Goal: Obtain resource: Download file/media

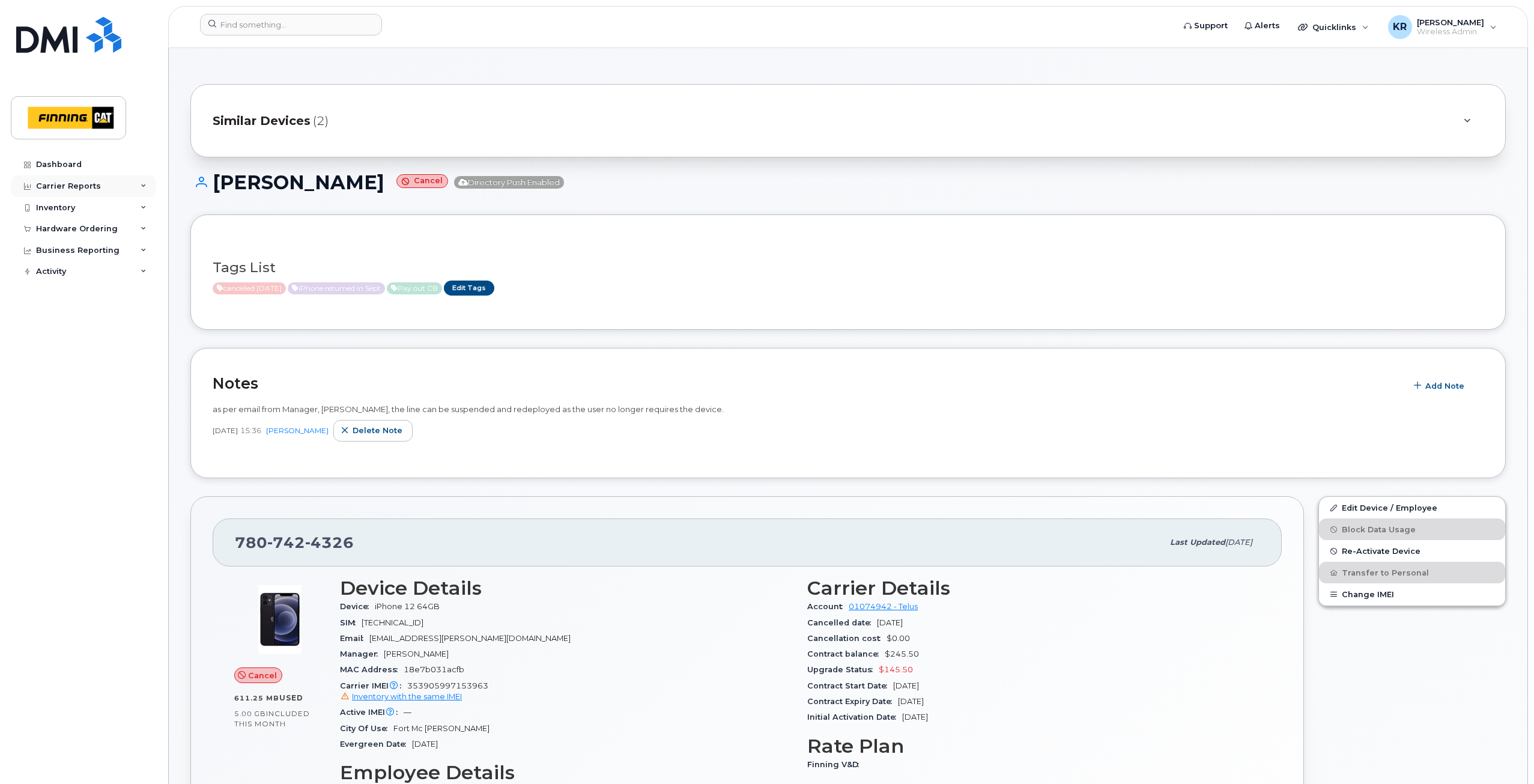
click at [69, 185] on div "Carrier Reports" at bounding box center [68, 186] width 65 height 9
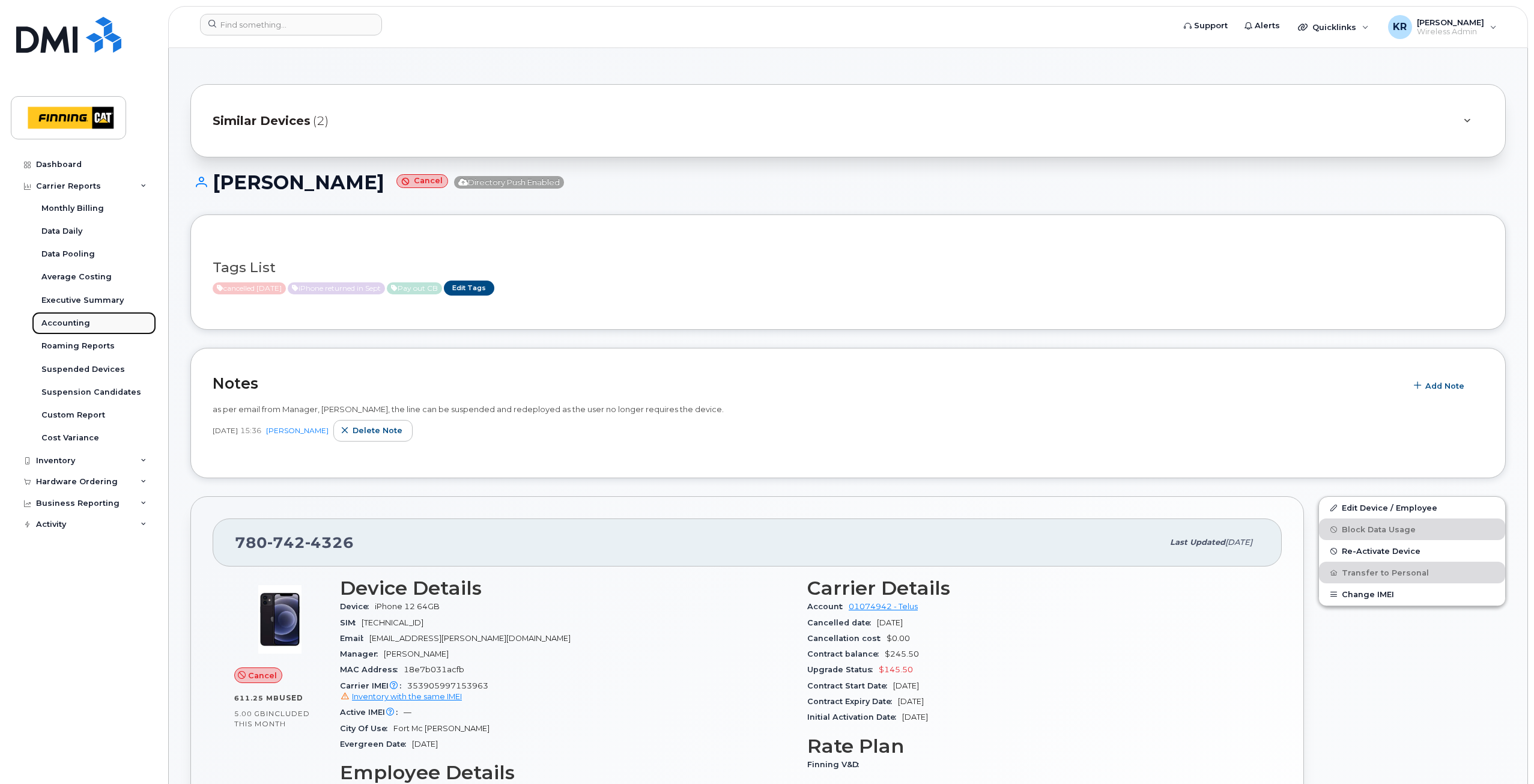
click at [71, 323] on div "Accounting" at bounding box center [66, 323] width 48 height 11
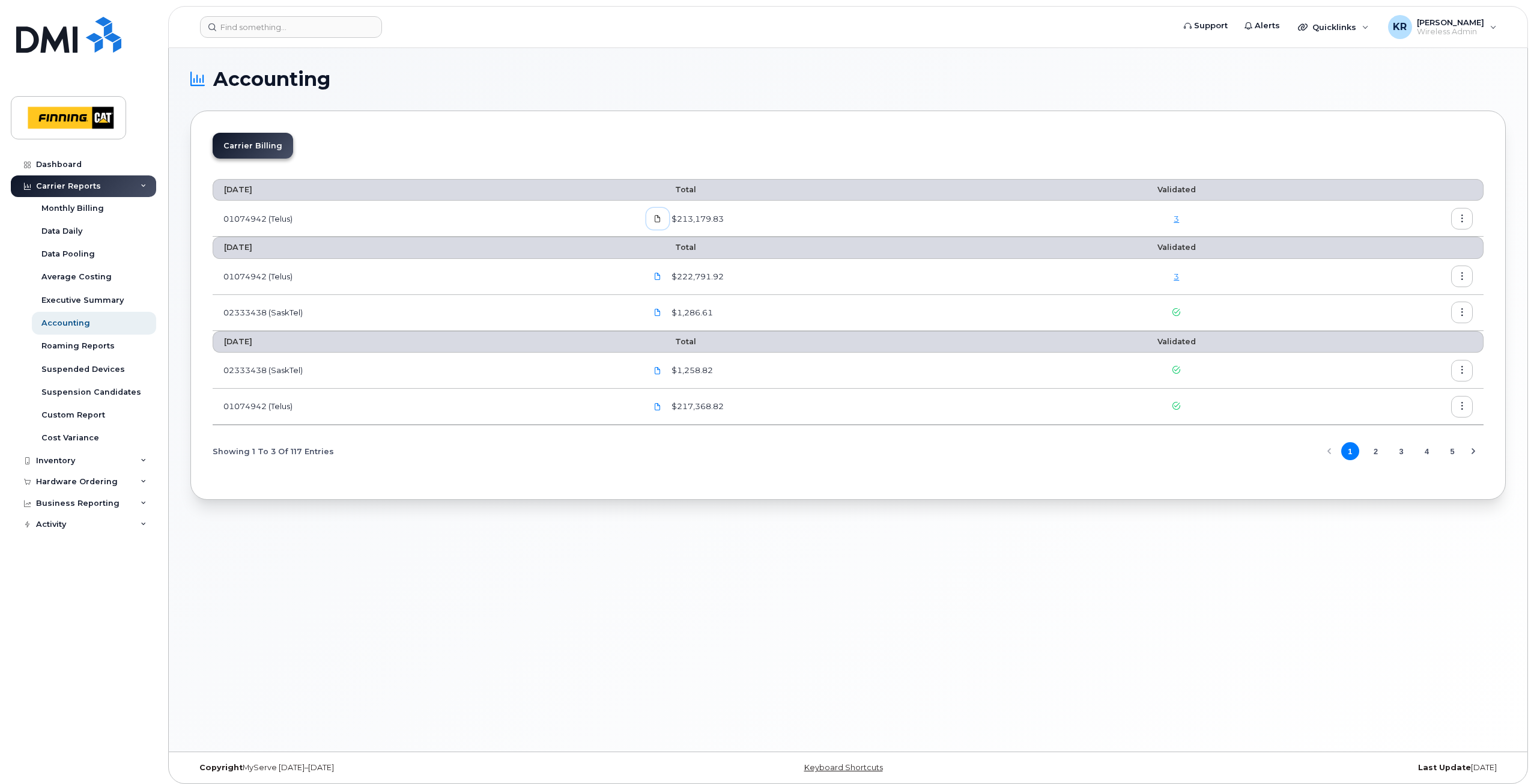
click at [662, 220] on icon at bounding box center [657, 219] width 7 height 7
click at [657, 220] on icon at bounding box center [657, 219] width 7 height 7
click at [1177, 279] on link "3" at bounding box center [1176, 276] width 6 height 9
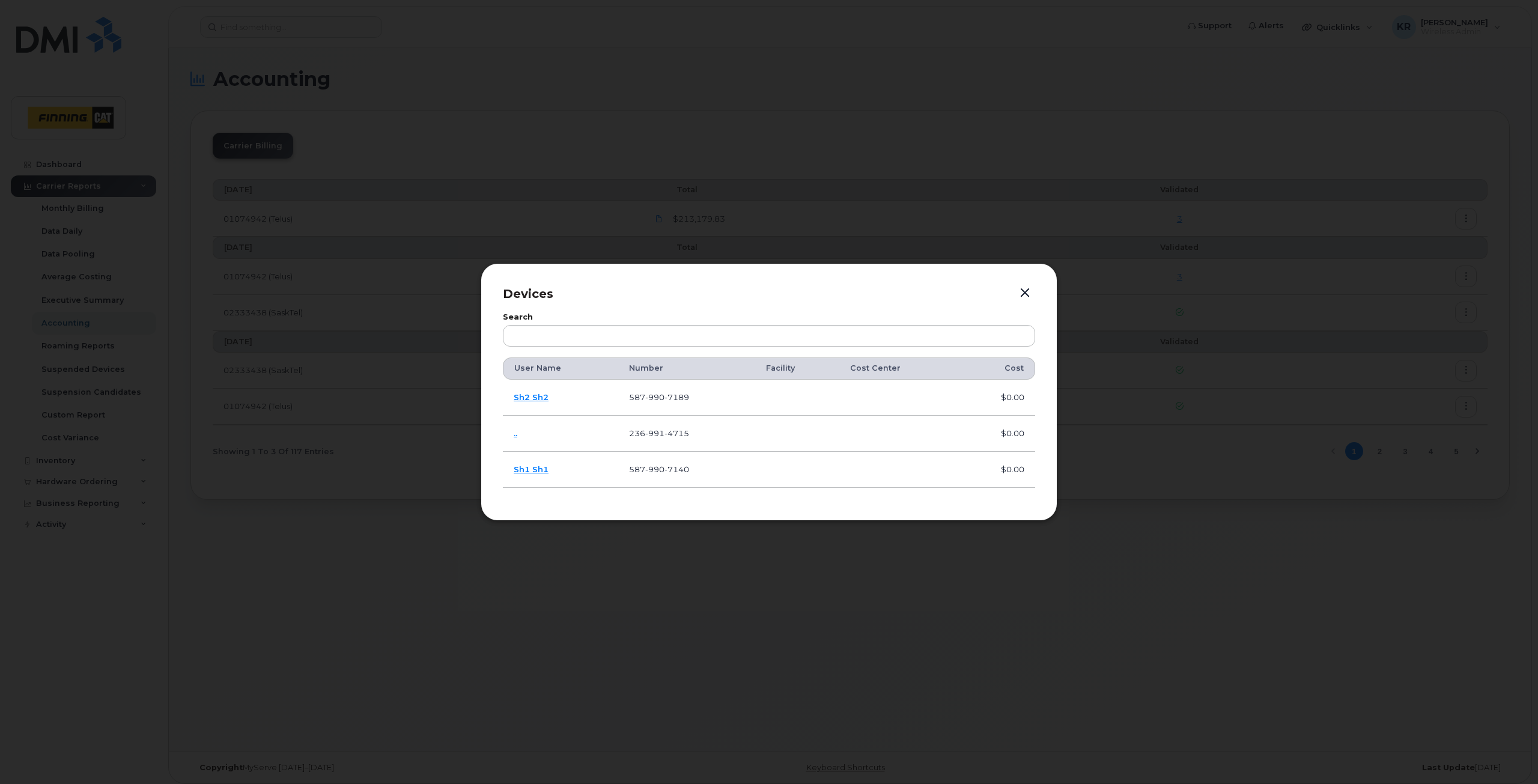
click at [1026, 293] on button "button" at bounding box center [1024, 293] width 18 height 17
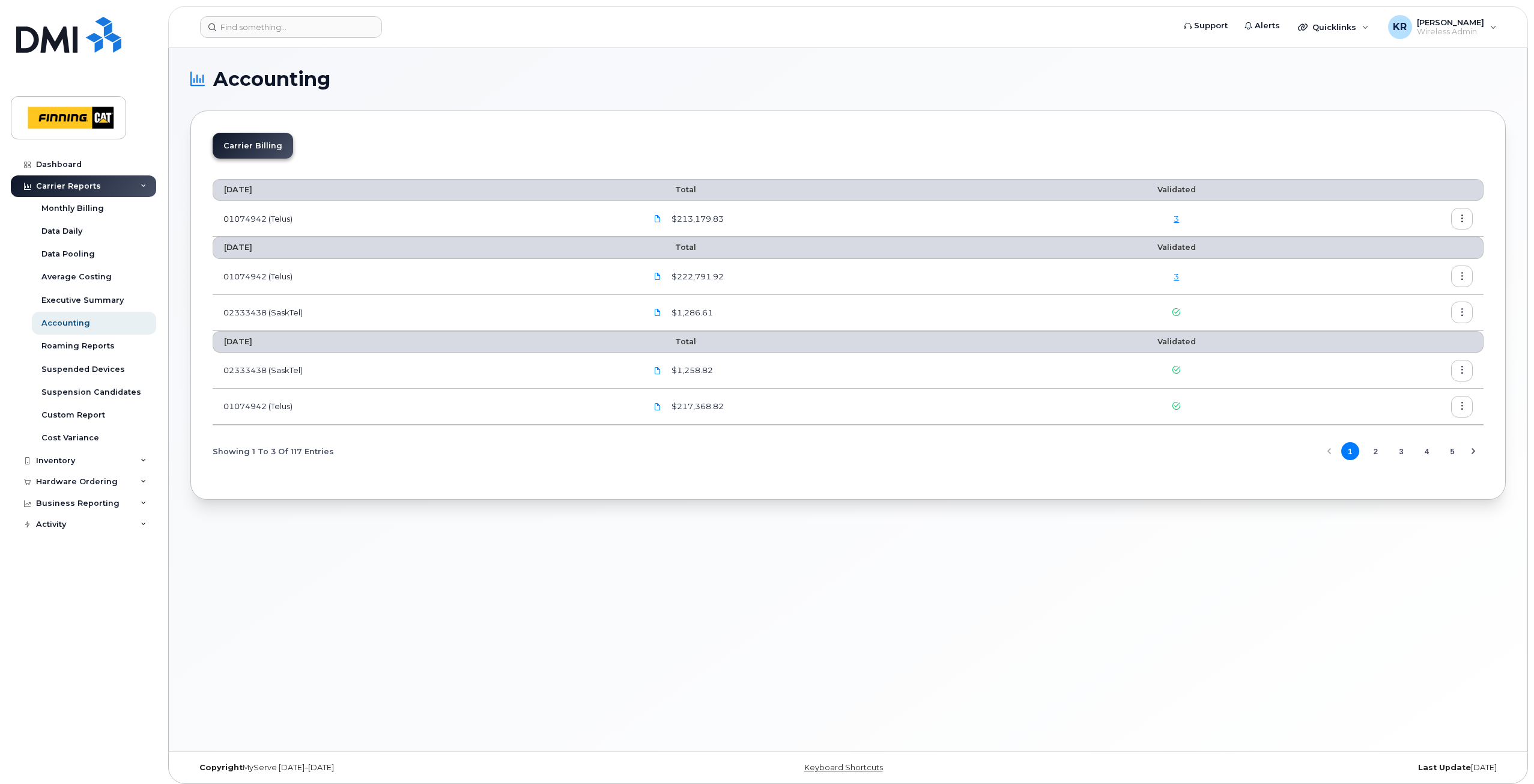
click at [1463, 216] on icon "button" at bounding box center [1462, 219] width 8 height 8
click at [1412, 266] on span "Download" at bounding box center [1407, 267] width 47 height 11
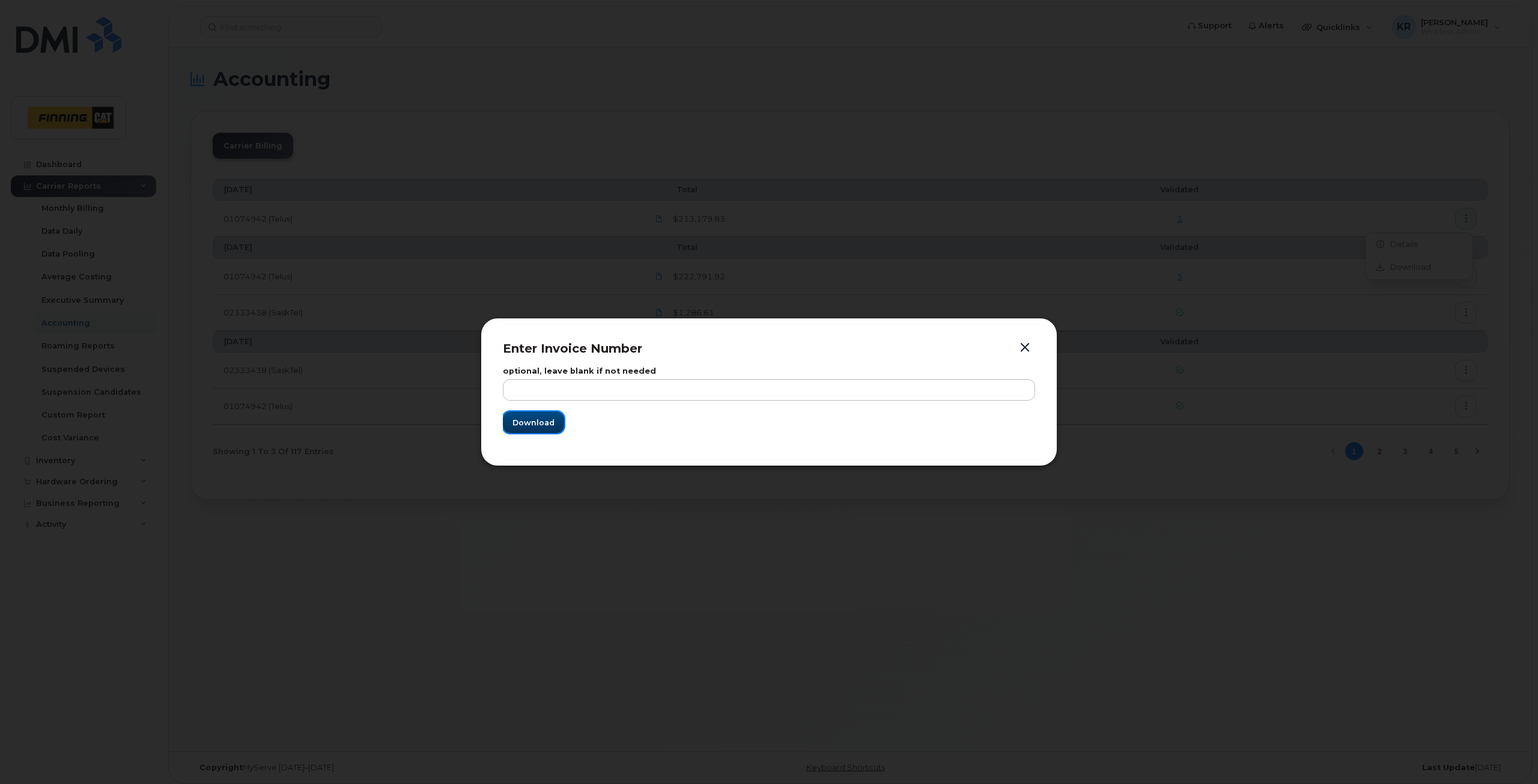
click at [528, 427] on span "Download" at bounding box center [533, 422] width 42 height 11
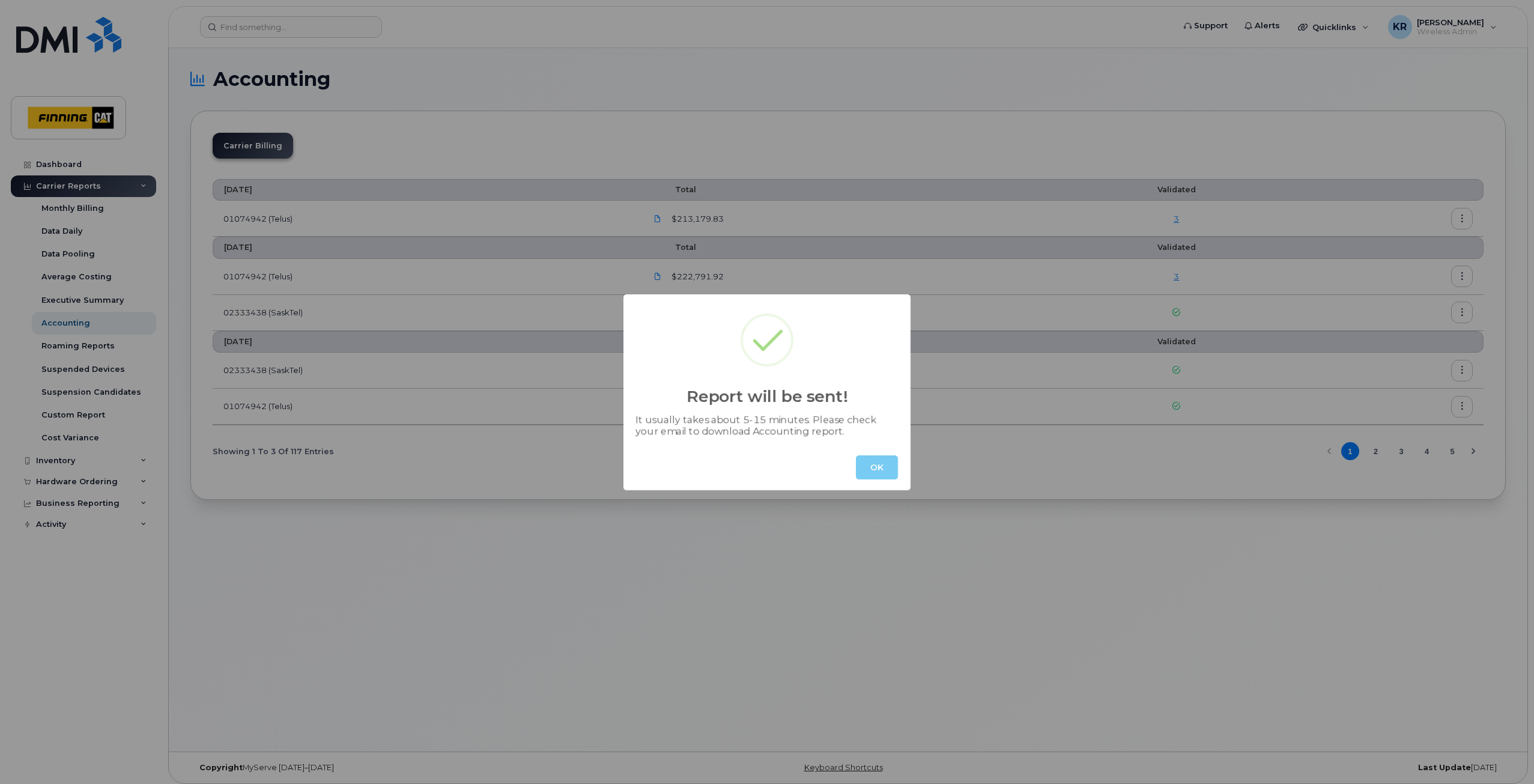
click at [880, 466] on button "OK" at bounding box center [877, 467] width 42 height 24
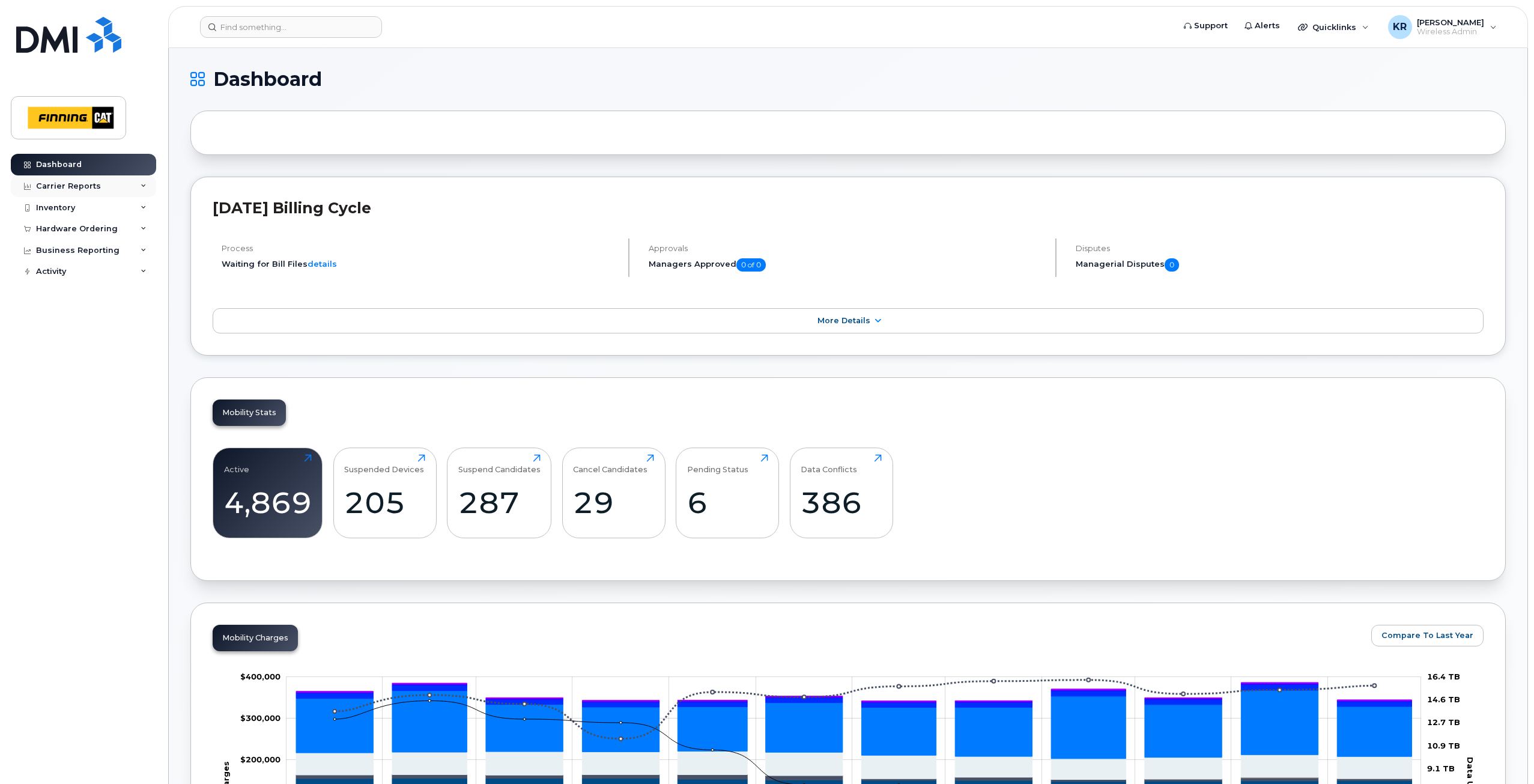
click at [63, 187] on div "Carrier Reports" at bounding box center [68, 186] width 65 height 9
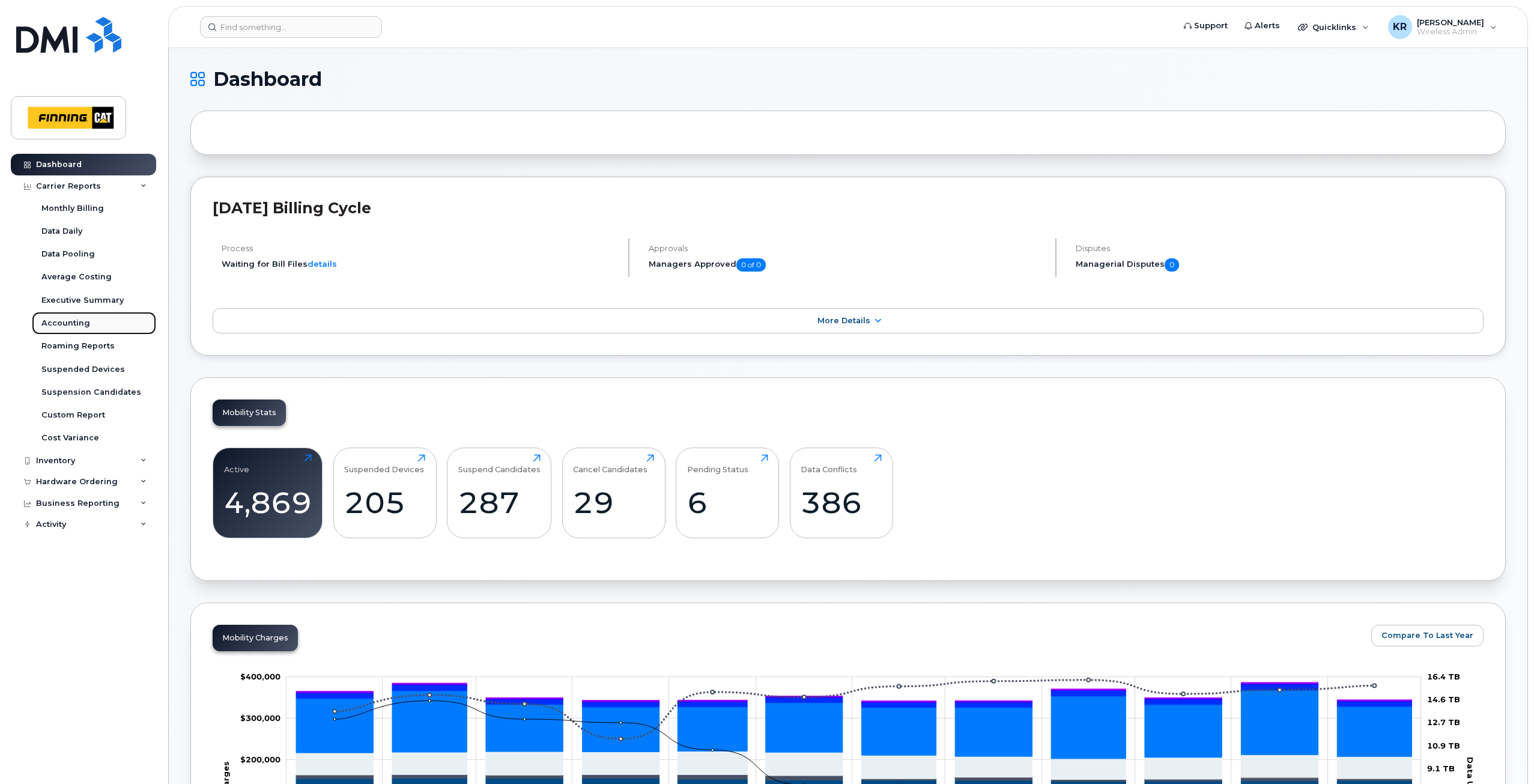
click at [69, 324] on div "Accounting" at bounding box center [66, 323] width 48 height 11
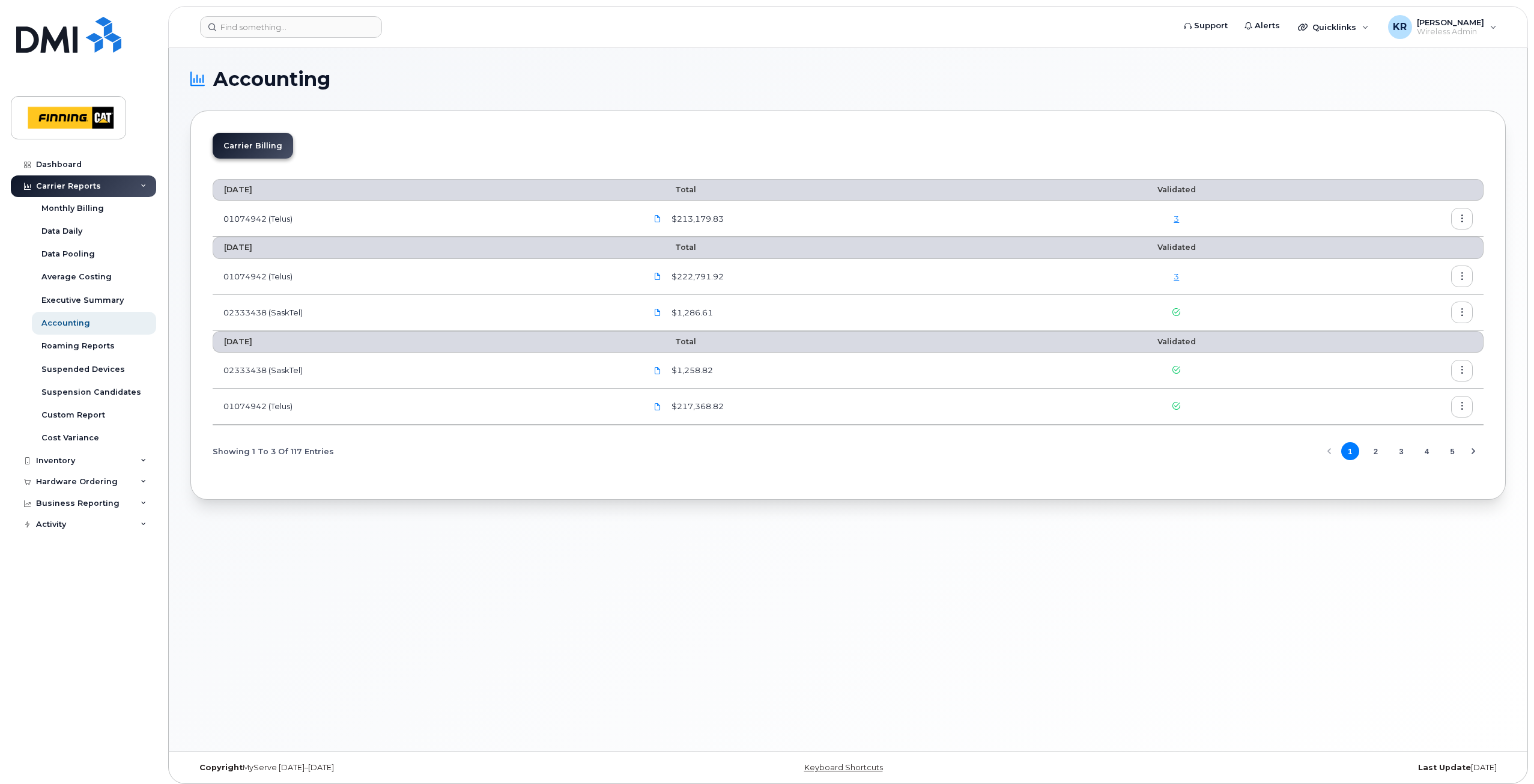
click at [1459, 221] on icon "button" at bounding box center [1462, 219] width 8 height 8
